Goal: Complete application form

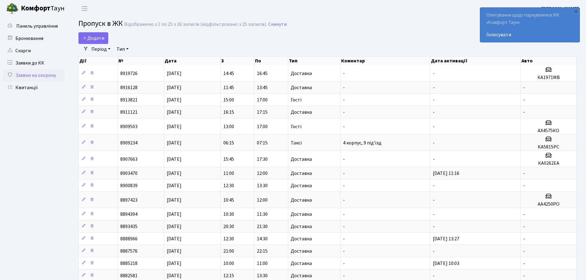
select select "25"
click at [88, 44] on nav "Фільтри Період [DATE] - [DATE] Тип - Доставка Таксі Гості Сервіс Очистити фільт…" at bounding box center [327, 49] width 498 height 10
click at [90, 39] on span "Додати" at bounding box center [93, 38] width 22 height 7
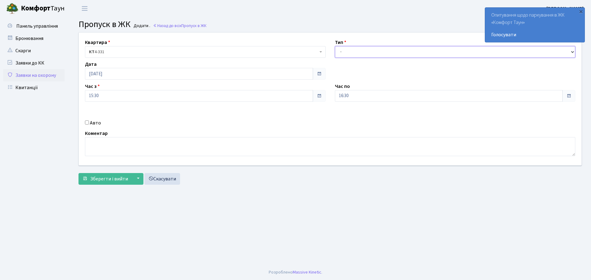
click at [368, 46] on select "- Доставка Таксі Гості Сервіс" at bounding box center [455, 52] width 241 height 12
select select "1"
click at [335, 46] on select "- Доставка Таксі Гості Сервіс" at bounding box center [455, 52] width 241 height 12
click at [112, 182] on span "Зберегти і вийти" at bounding box center [109, 179] width 38 height 7
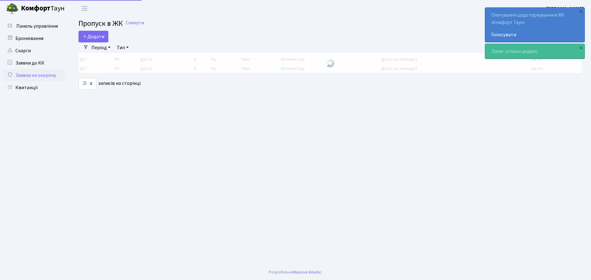
select select "25"
